Goal: Find specific page/section: Find specific page/section

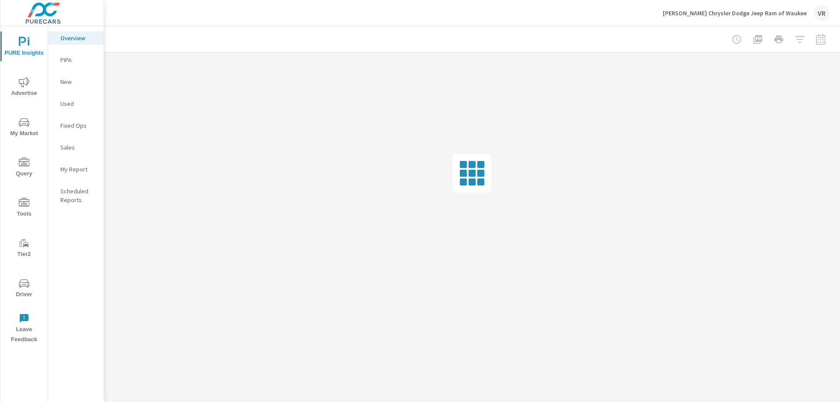
click at [26, 282] on icon "nav menu" at bounding box center [24, 283] width 10 height 10
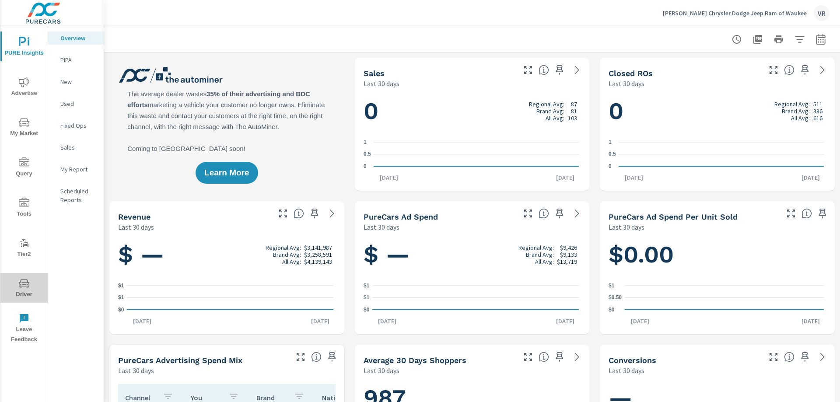
click at [16, 287] on span "Driver" at bounding box center [24, 288] width 42 height 21
